Goal: Information Seeking & Learning: Check status

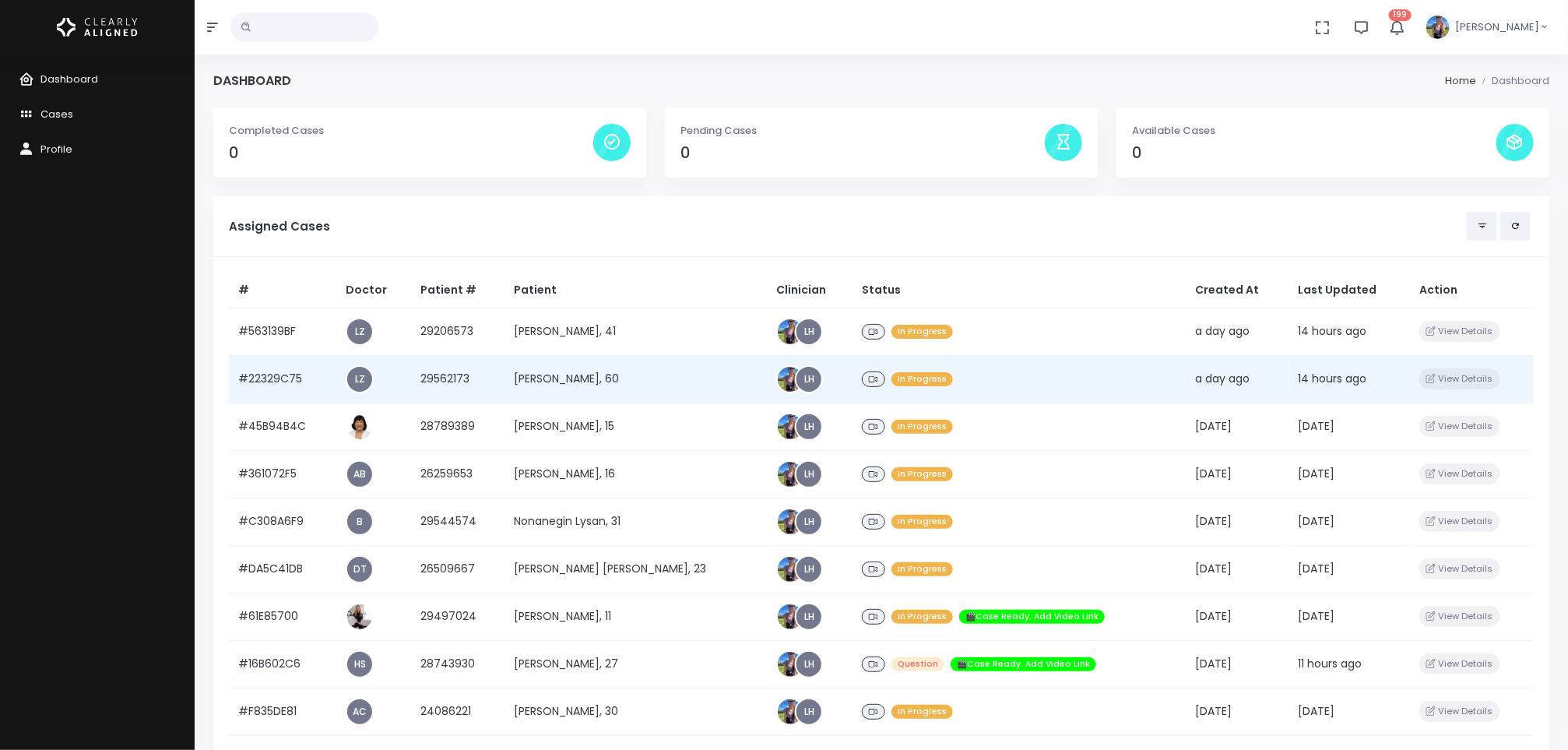
click at [537, 367] on td "[PERSON_NAME], 60" at bounding box center [635, 379] width 263 height 47
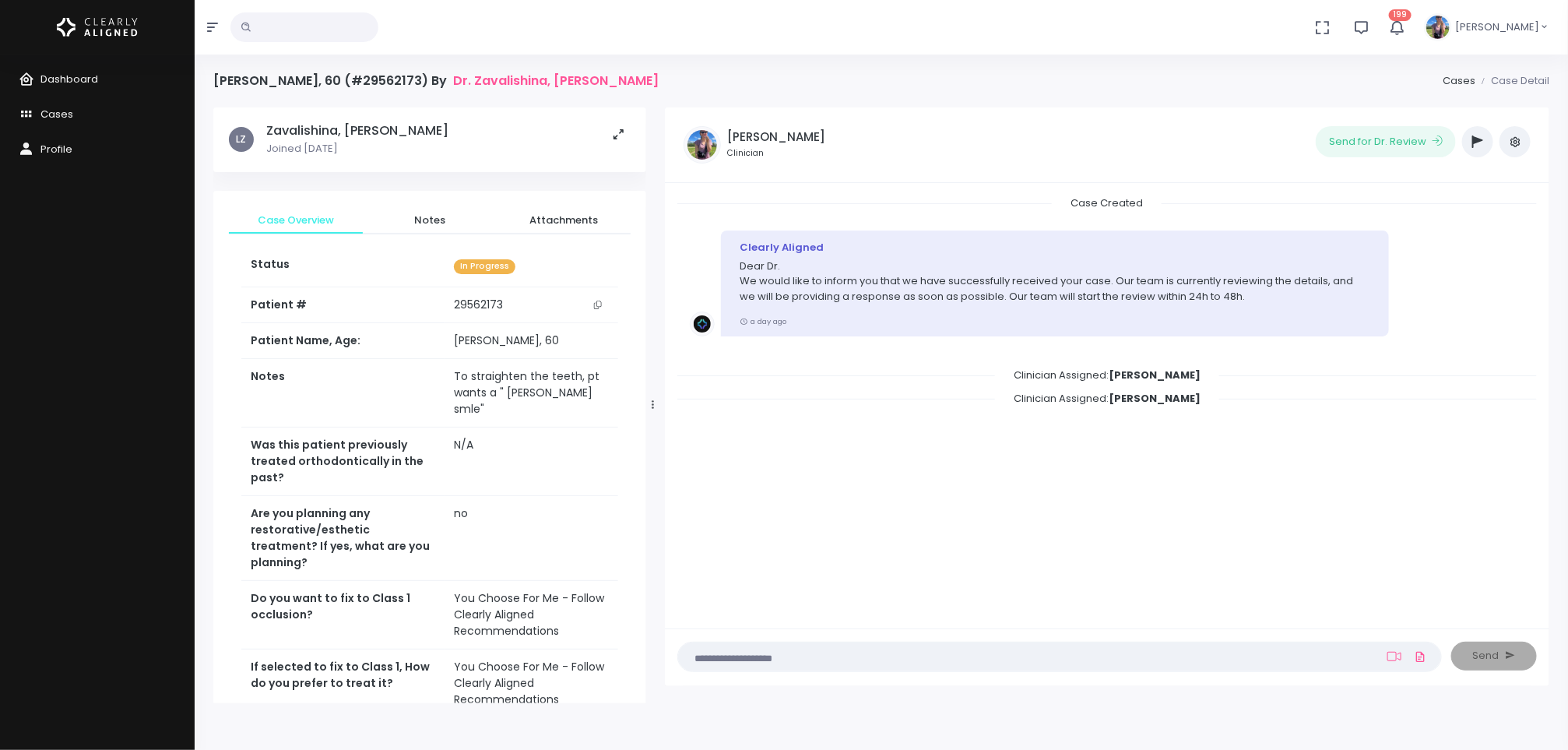
click at [518, 295] on td "29562173" at bounding box center [531, 305] width 174 height 36
click at [596, 314] on button "scrollable content" at bounding box center [598, 304] width 22 height 16
click at [69, 77] on span "Dashboard" at bounding box center [69, 79] width 58 height 15
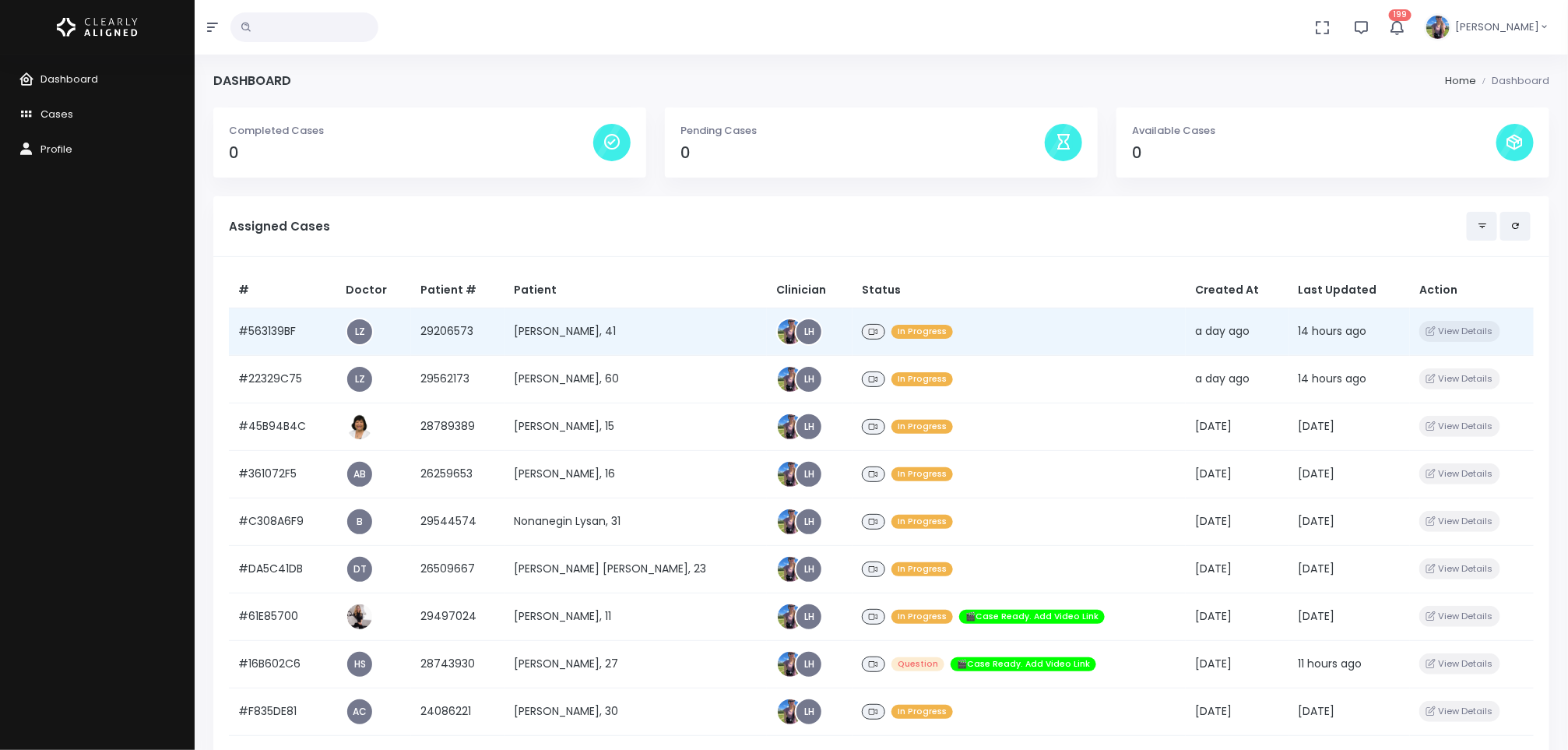
click at [535, 331] on td "[PERSON_NAME], 41" at bounding box center [635, 332] width 263 height 47
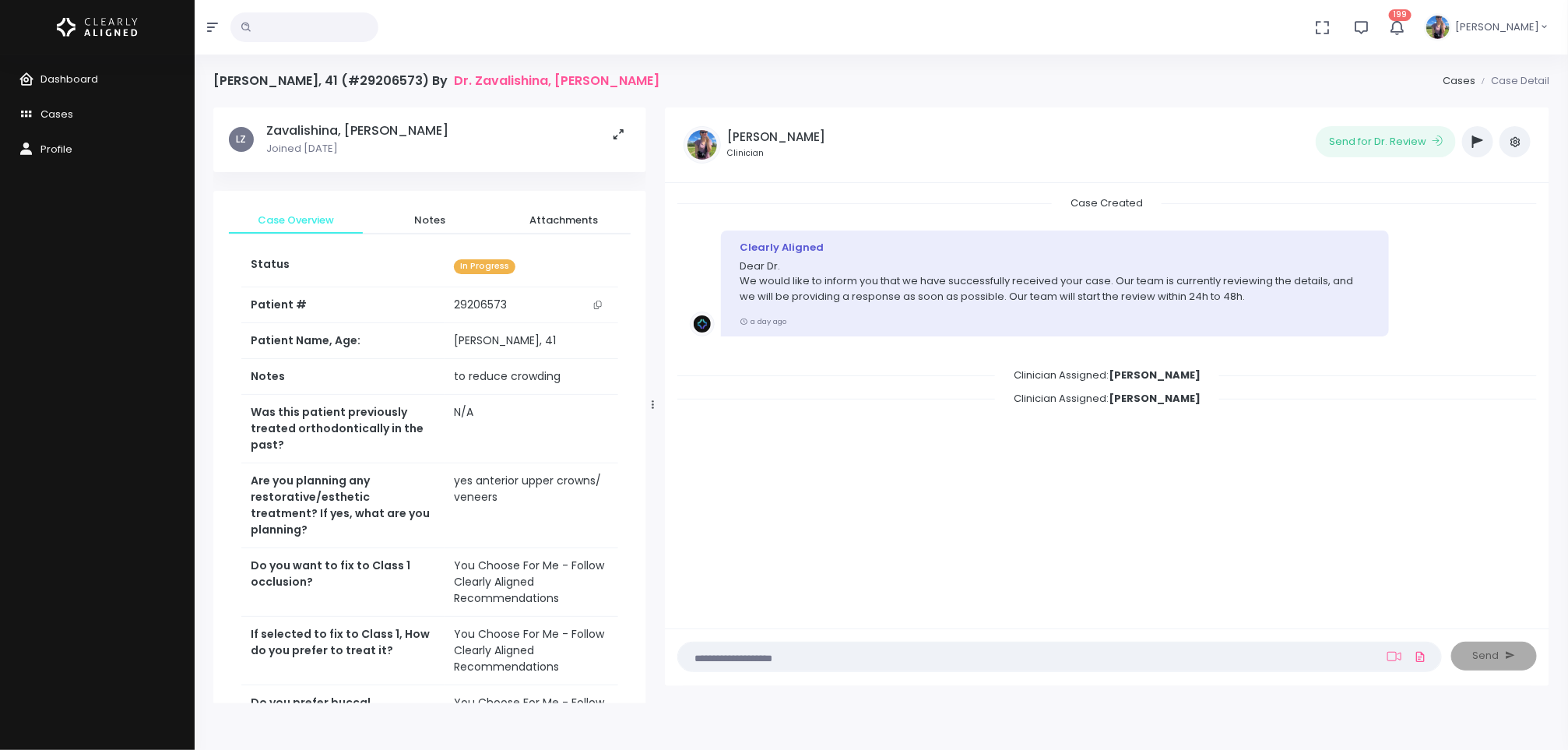
click at [594, 311] on button "scrollable content" at bounding box center [598, 304] width 22 height 16
click at [82, 82] on span "Dashboard" at bounding box center [69, 79] width 58 height 15
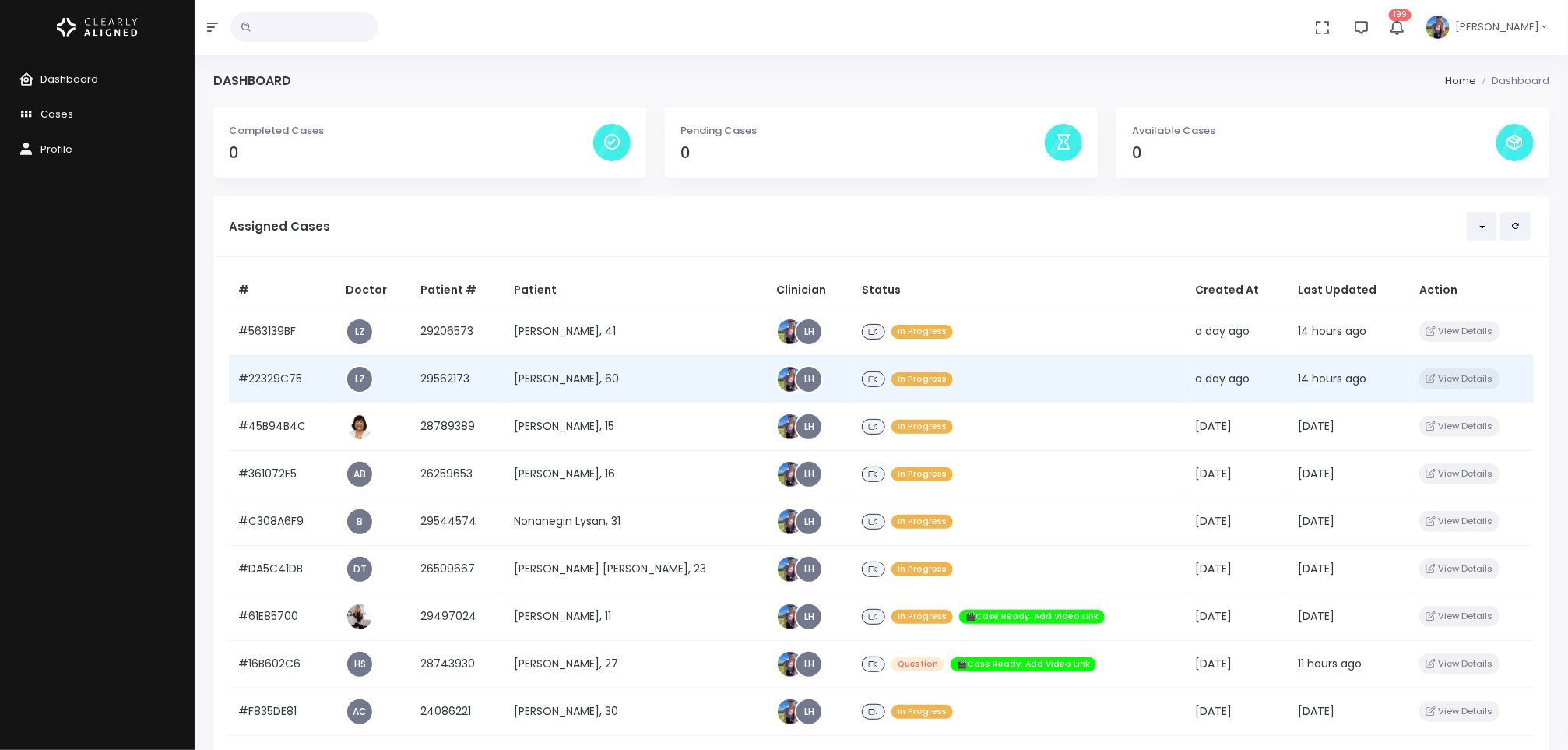
click at [540, 374] on td "[PERSON_NAME], 60" at bounding box center [635, 379] width 263 height 47
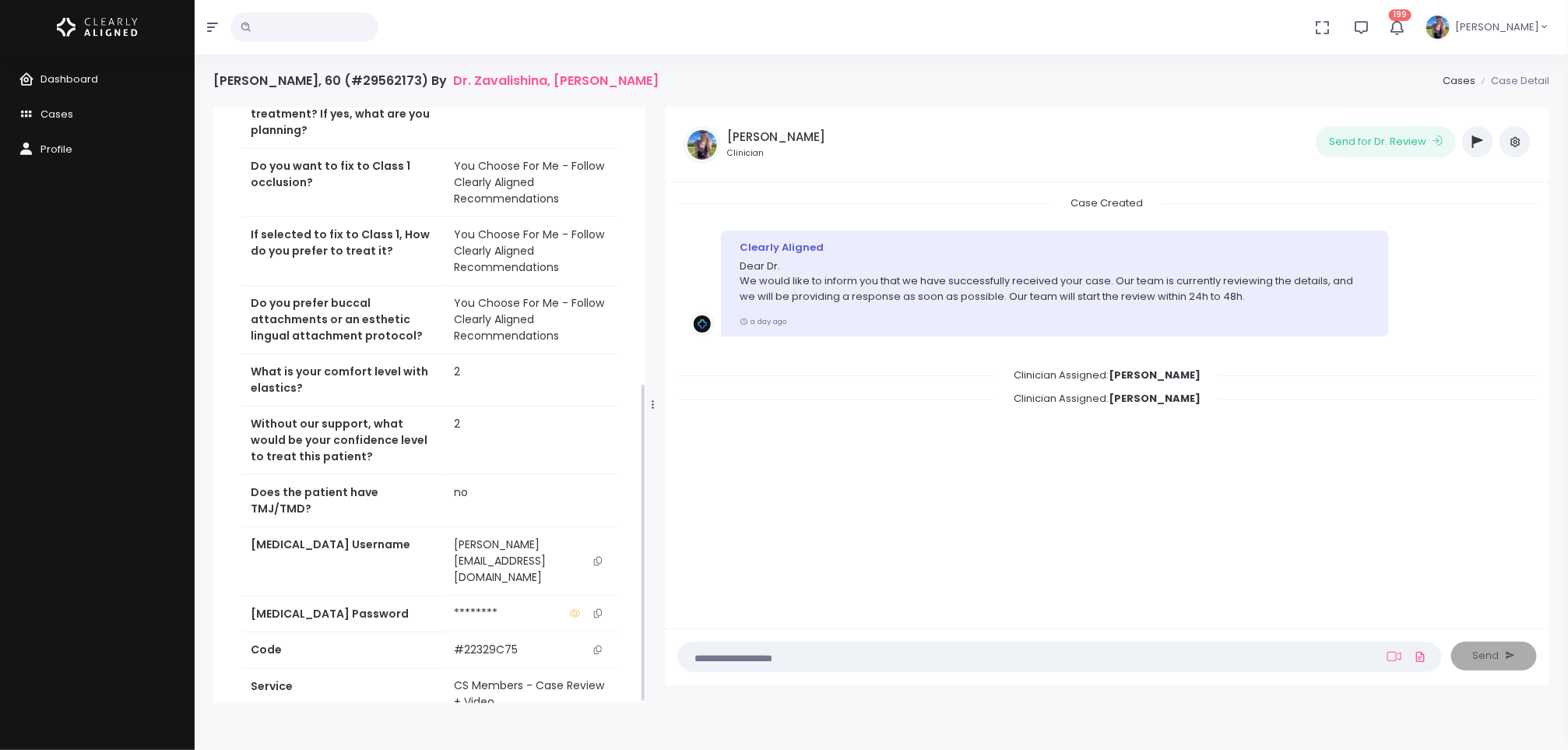
scroll to position [515, 0]
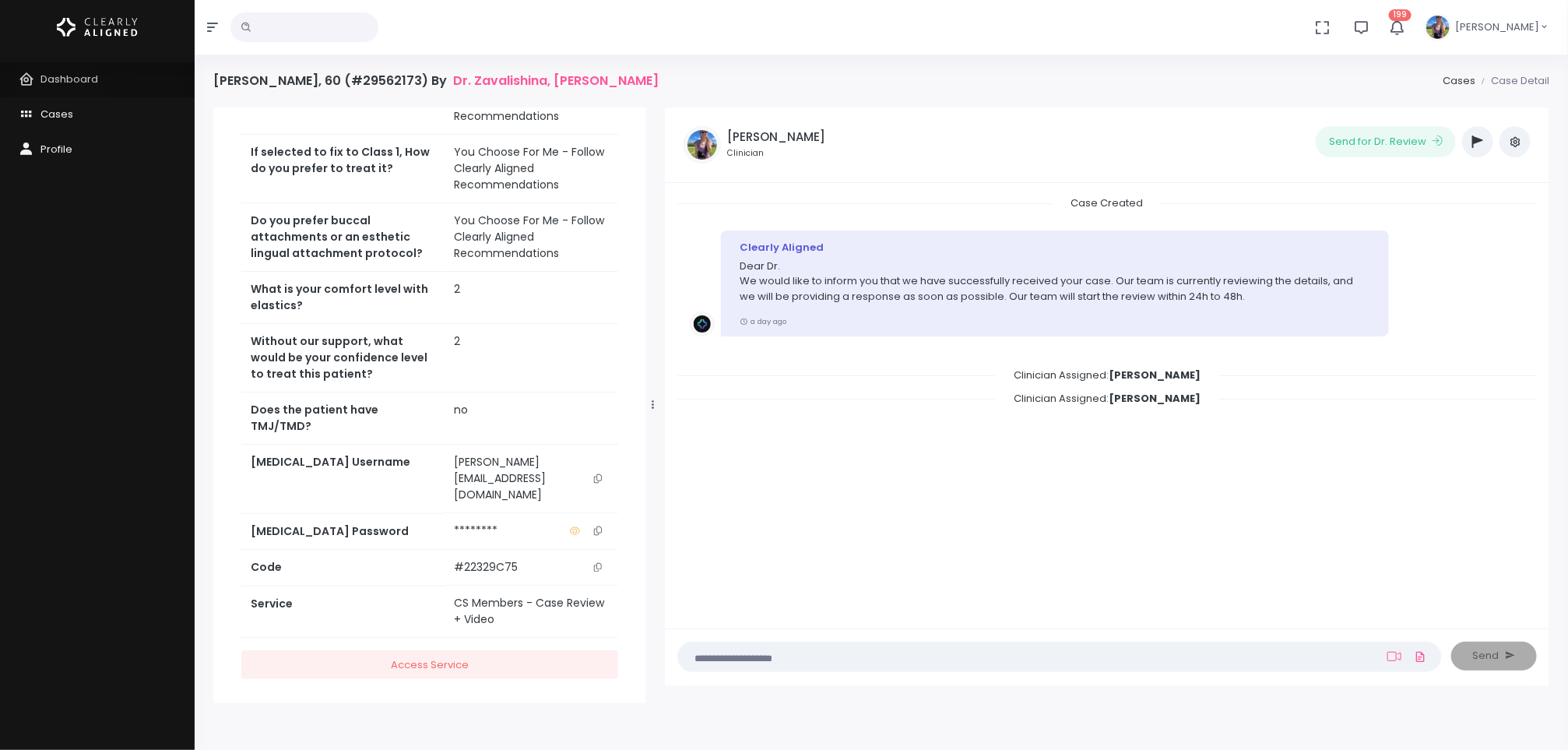
click at [59, 85] on span "Dashboard" at bounding box center [69, 79] width 58 height 15
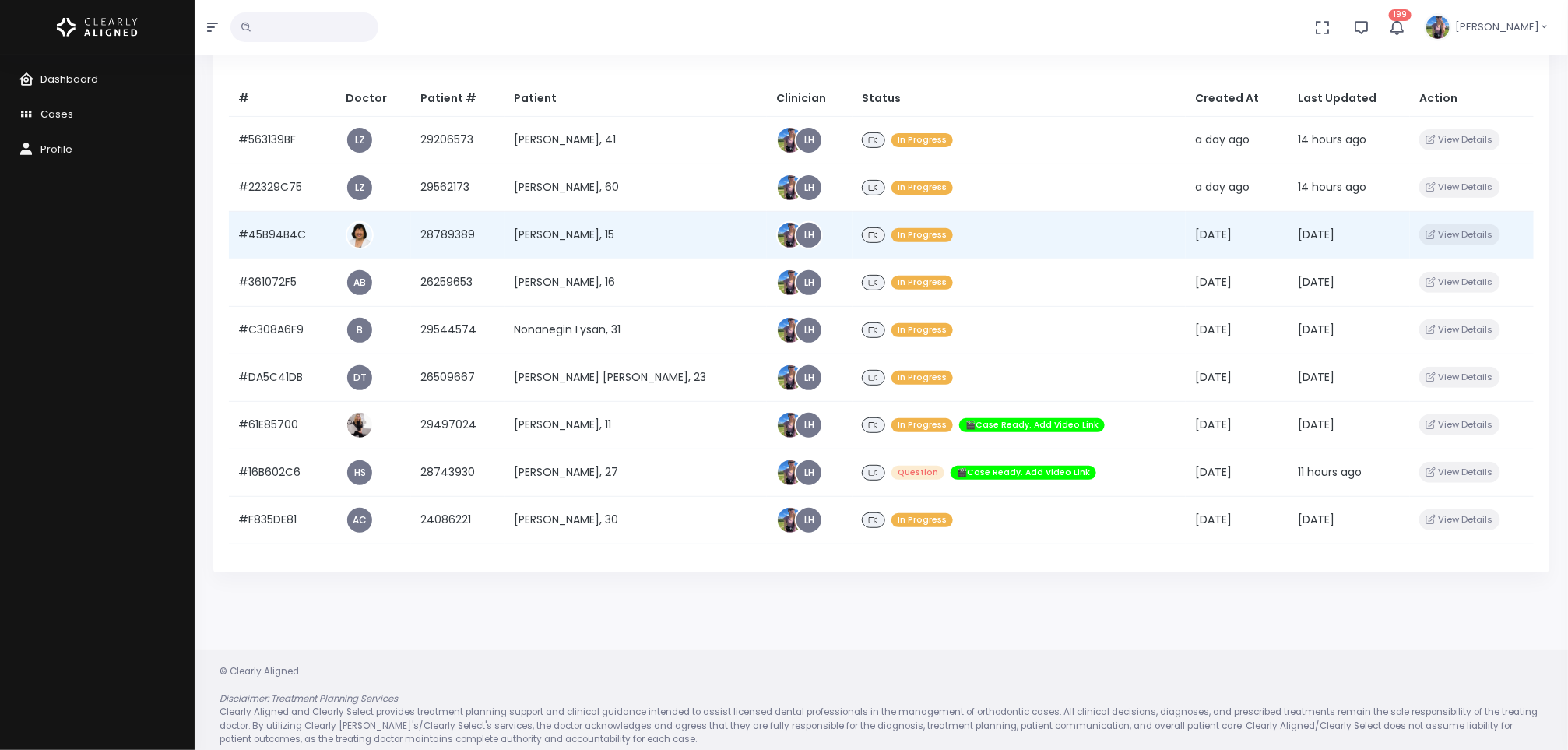
scroll to position [202, 0]
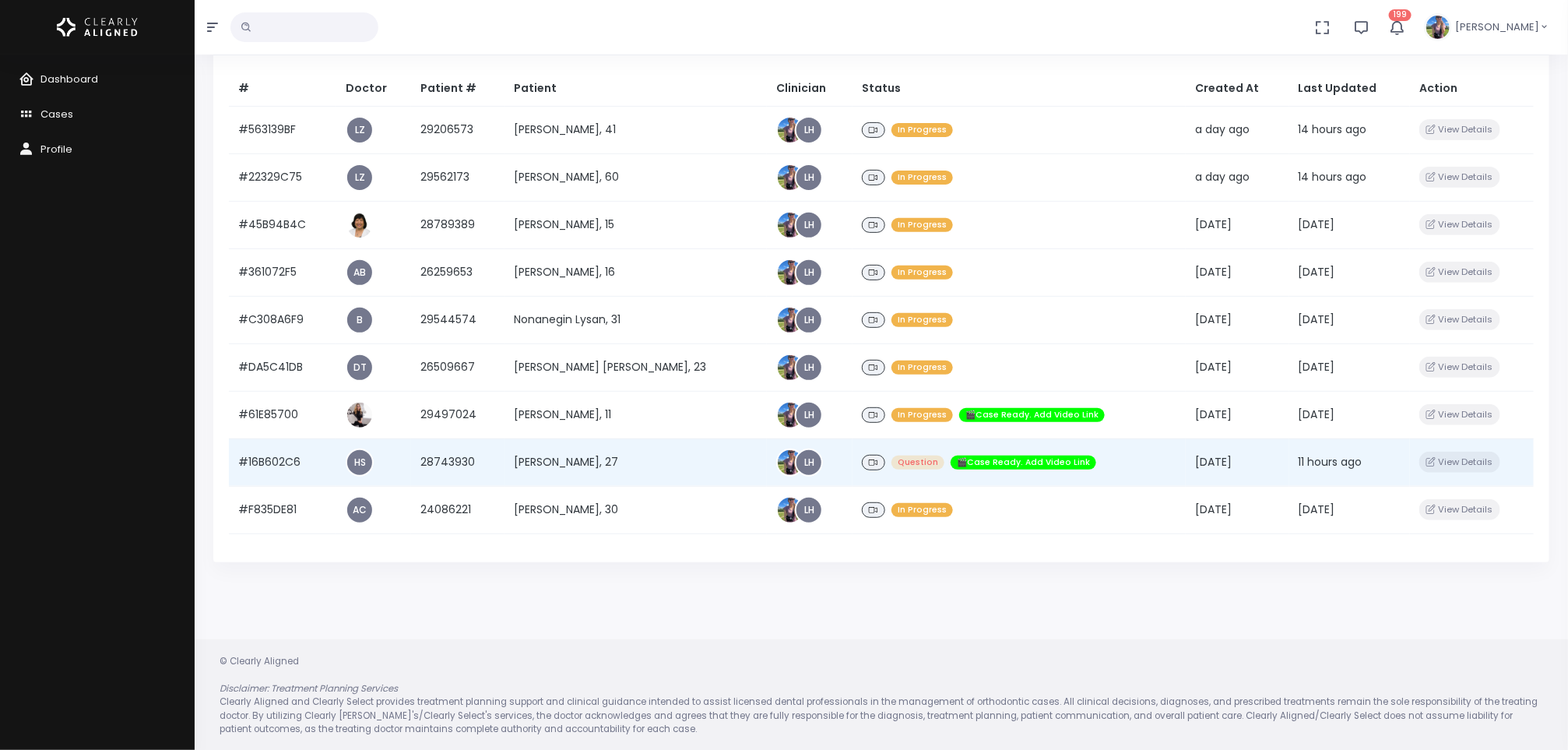
click at [620, 460] on td "[PERSON_NAME], 27" at bounding box center [635, 462] width 263 height 47
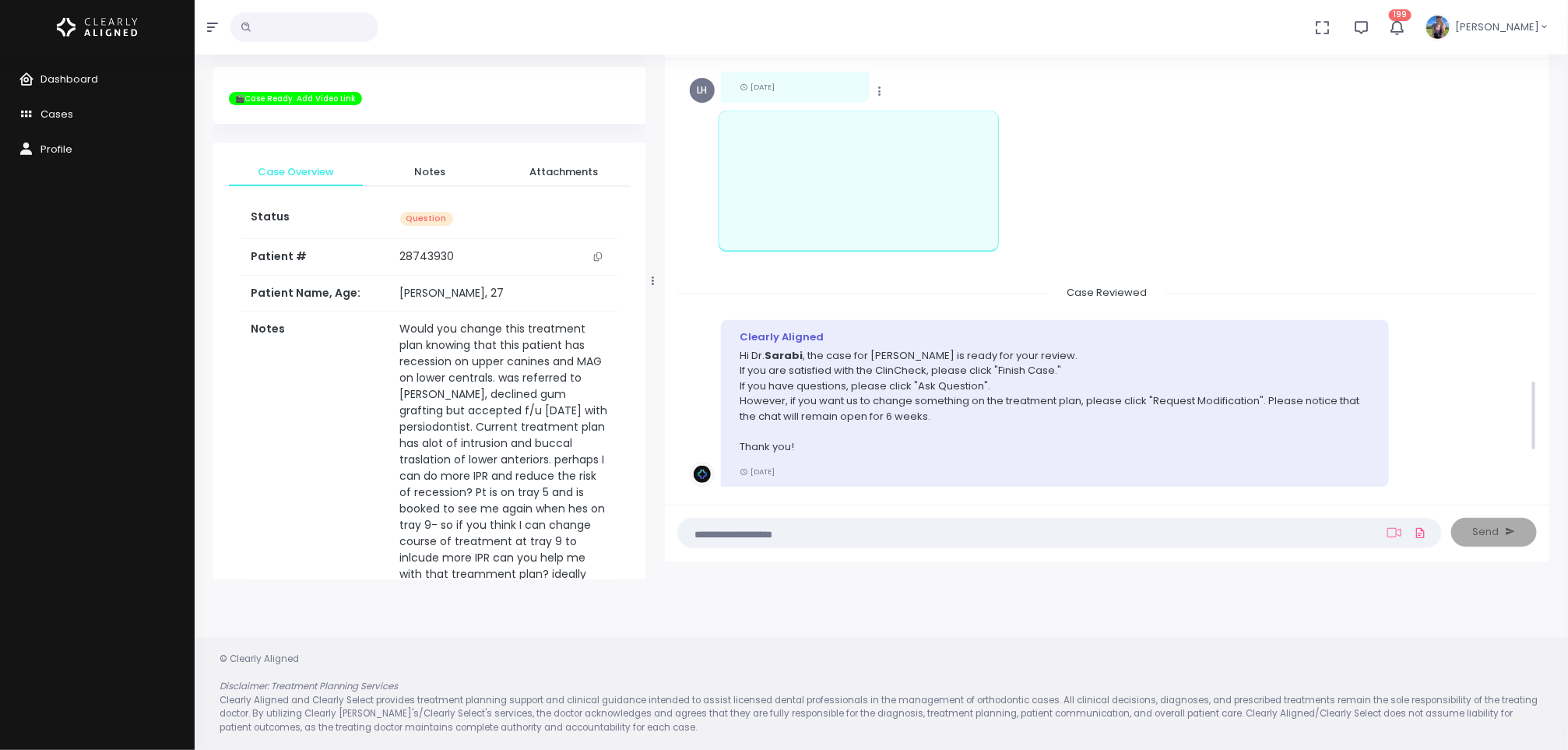
scroll to position [1786, 0]
click at [74, 74] on span "Dashboard" at bounding box center [69, 79] width 58 height 15
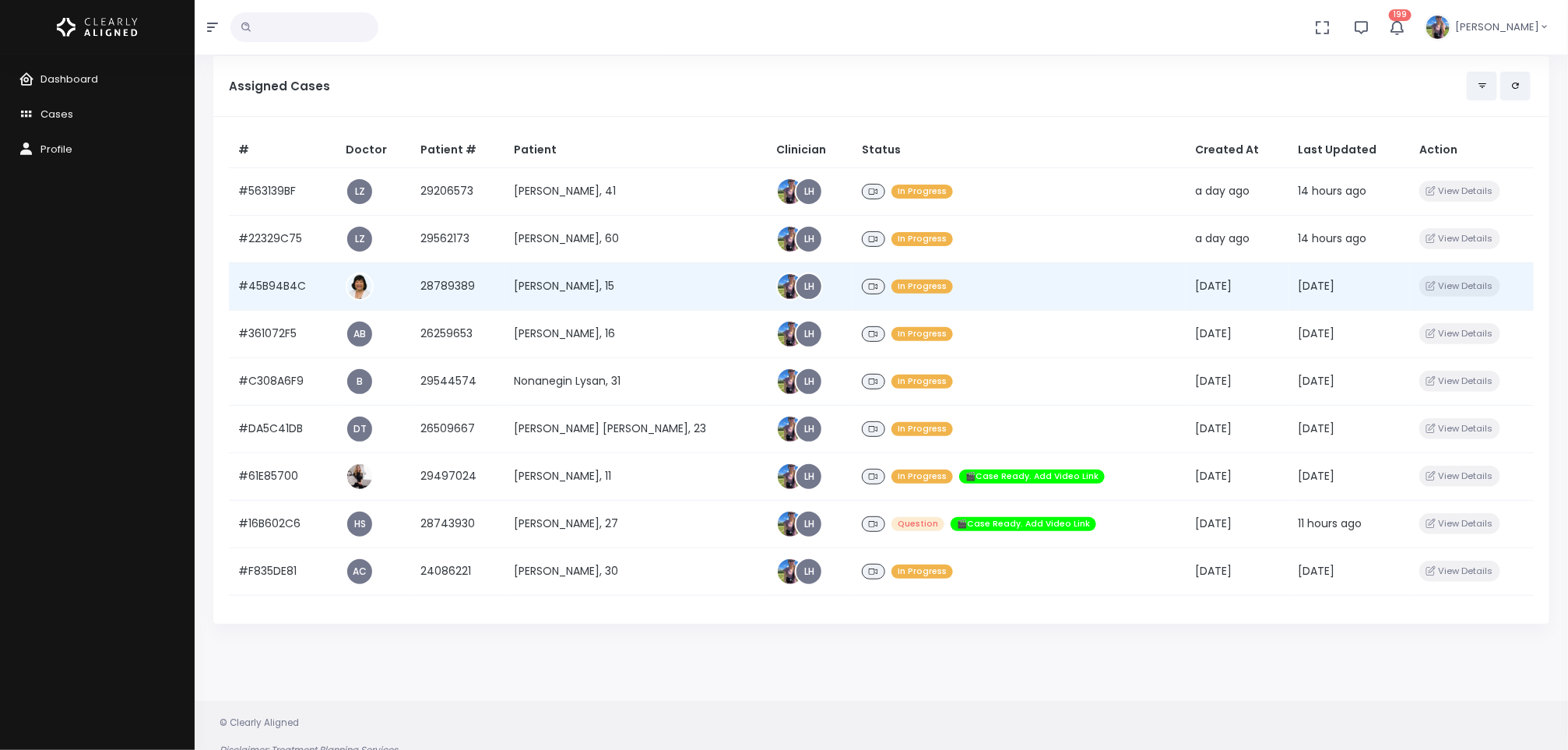
scroll to position [202, 0]
